Goal: Task Accomplishment & Management: Manage account settings

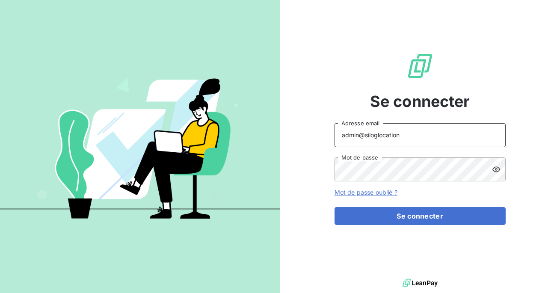
click at [408, 136] on input "admin@siloglocation" at bounding box center [419, 135] width 171 height 24
type input "admin@sollase"
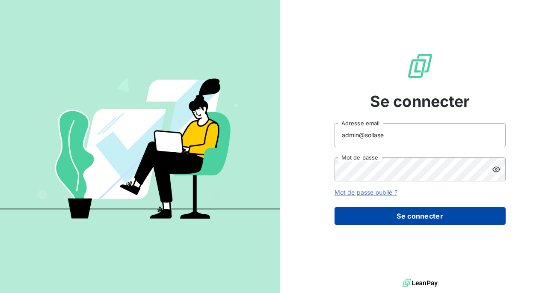
click at [397, 215] on button "Se connecter" at bounding box center [419, 216] width 171 height 18
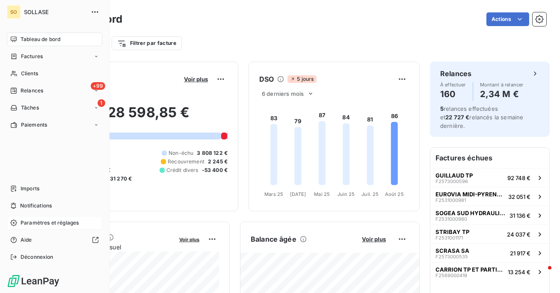
click at [27, 221] on span "Paramètres et réglages" at bounding box center [50, 223] width 58 height 8
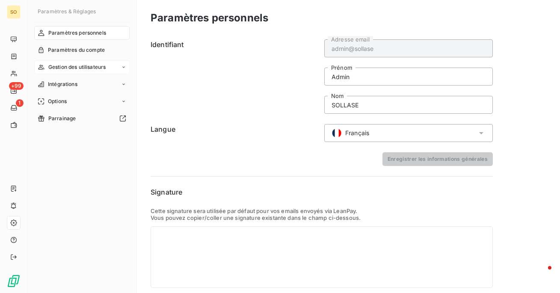
click at [59, 64] on span "Gestion des utilisateurs" at bounding box center [77, 67] width 58 height 8
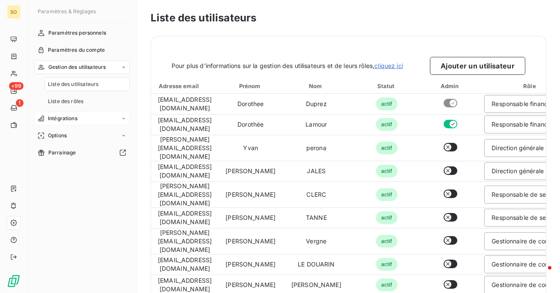
click at [59, 117] on span "Intégrations" at bounding box center [63, 119] width 30 height 8
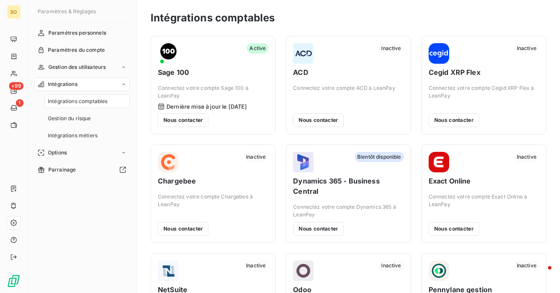
click at [60, 161] on nav "Paramètres personnels Paramètres du compte Gestion des utilisateurs Intégration…" at bounding box center [81, 101] width 95 height 151
click at [61, 153] on span "Options" at bounding box center [57, 153] width 19 height 8
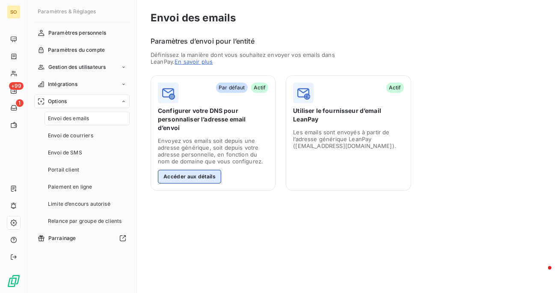
click at [192, 172] on button "Accéder aux détails" at bounding box center [189, 177] width 63 height 14
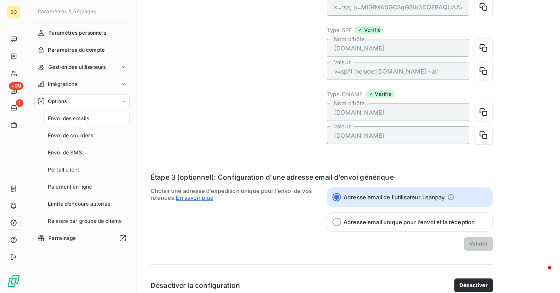
scroll to position [269, 0]
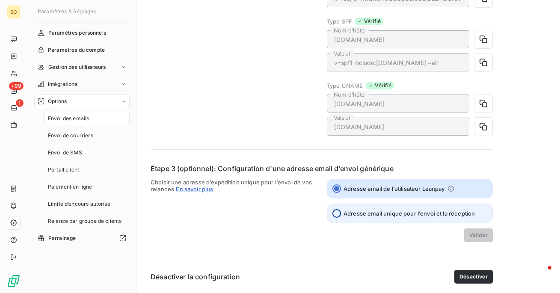
click at [335, 211] on input "Adresse email unique pour l’envoi et la réception" at bounding box center [336, 213] width 9 height 9
radio input "true"
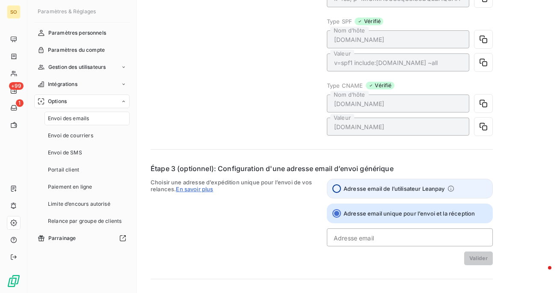
click at [337, 192] on input "Adresse email de l’utilisateur Leanpay" at bounding box center [336, 188] width 9 height 9
radio input "true"
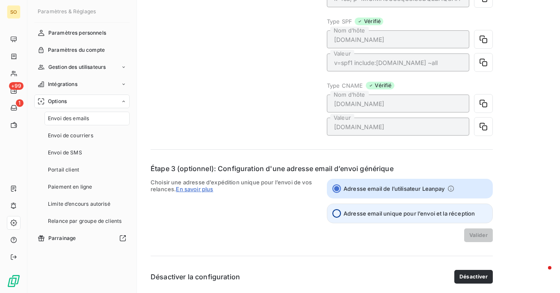
click at [334, 213] on input "Adresse email unique pour l’envoi et la réception" at bounding box center [336, 213] width 9 height 9
radio input "true"
radio input "false"
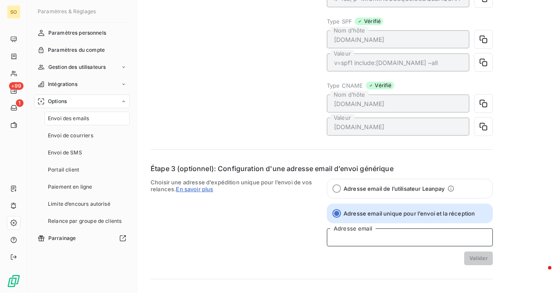
click at [354, 237] on input "Adresse email" at bounding box center [410, 237] width 166 height 18
type input "t"
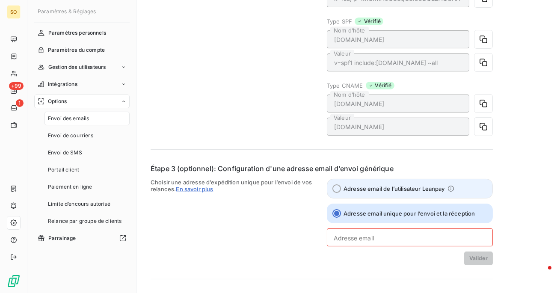
click at [339, 184] on label "Adresse email de l’utilisateur Leanpay" at bounding box center [410, 189] width 166 height 20
click at [339, 184] on input "Adresse email de l’utilisateur Leanpay" at bounding box center [336, 188] width 9 height 9
radio input "true"
radio input "false"
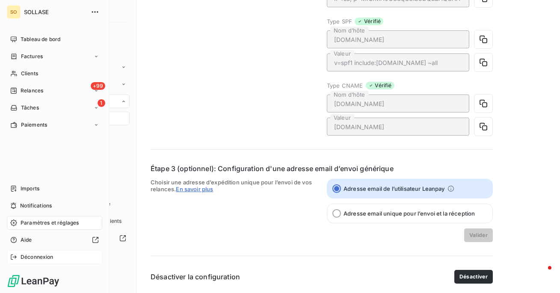
click at [33, 262] on div "Déconnexion" at bounding box center [54, 257] width 95 height 14
